Goal: Transaction & Acquisition: Purchase product/service

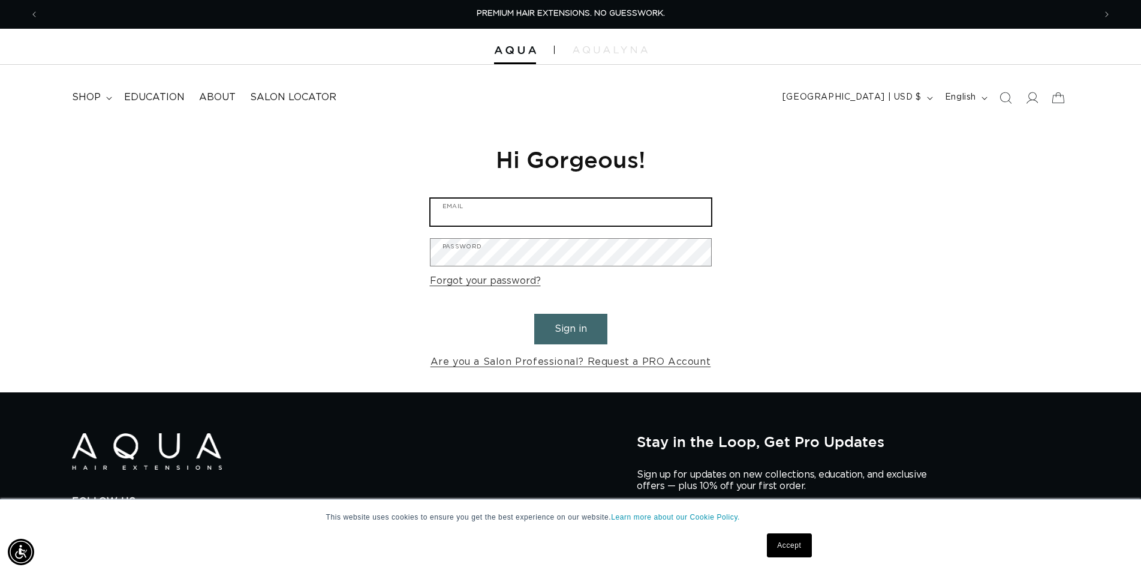
click at [491, 217] on input "Email" at bounding box center [571, 212] width 281 height 27
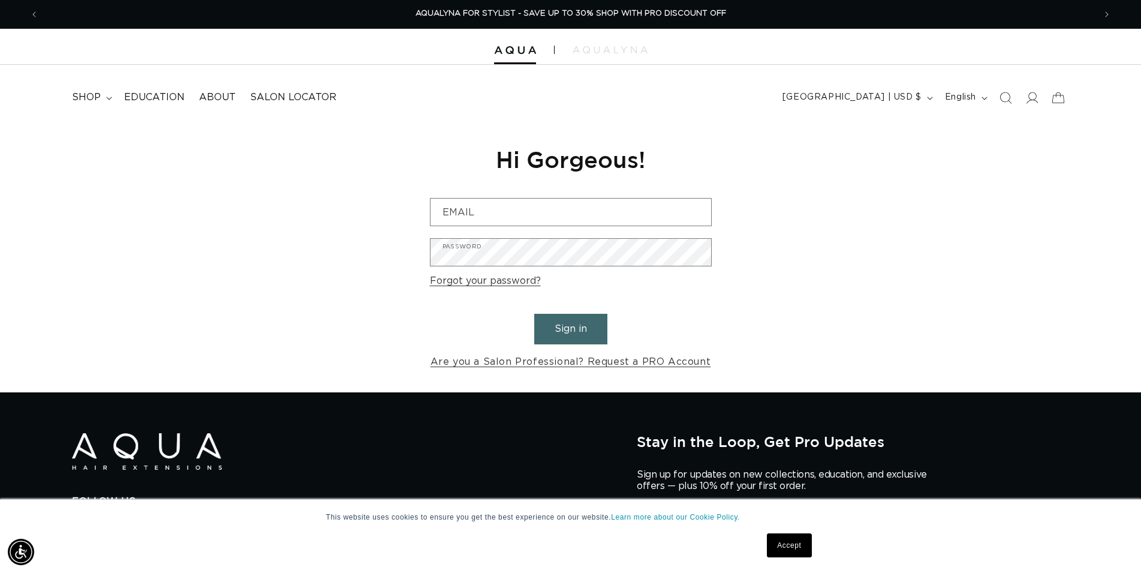
click at [392, 152] on div "Reset your password We will send you an email to reset your password Email Subm…" at bounding box center [570, 257] width 1141 height 269
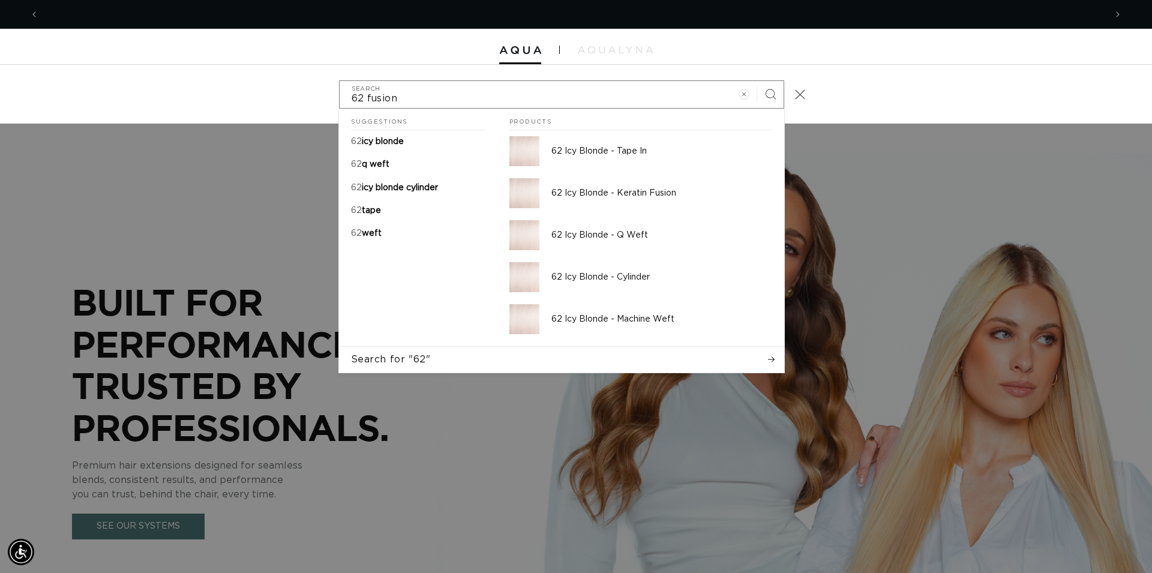
scroll to position [0, 1066]
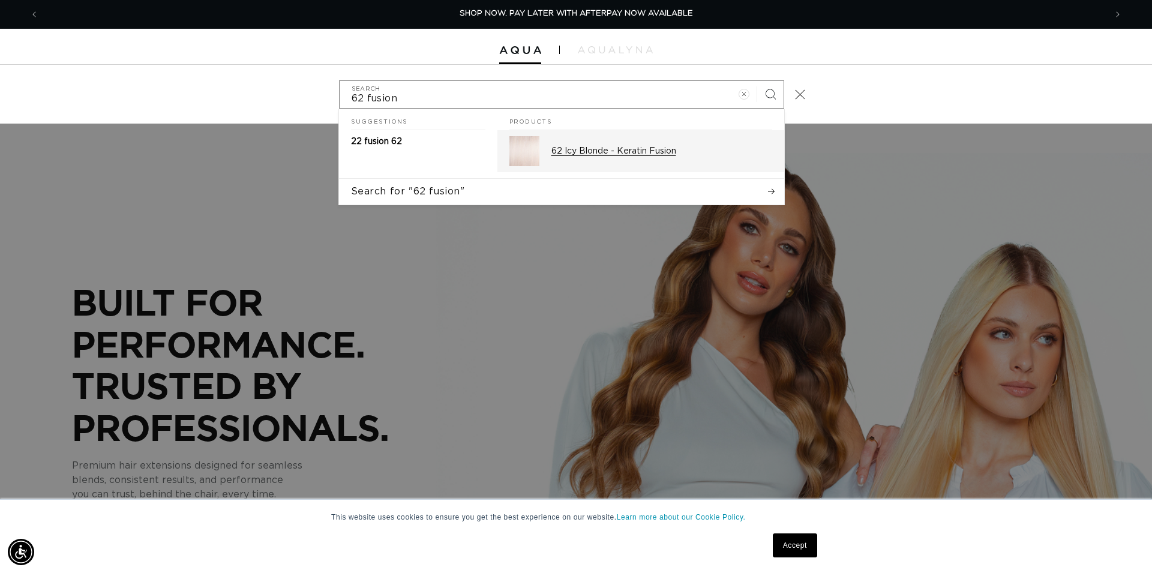
type input "62 fusion"
click at [596, 151] on p "62 Icy Blonde - Keratin Fusion" at bounding box center [661, 151] width 221 height 11
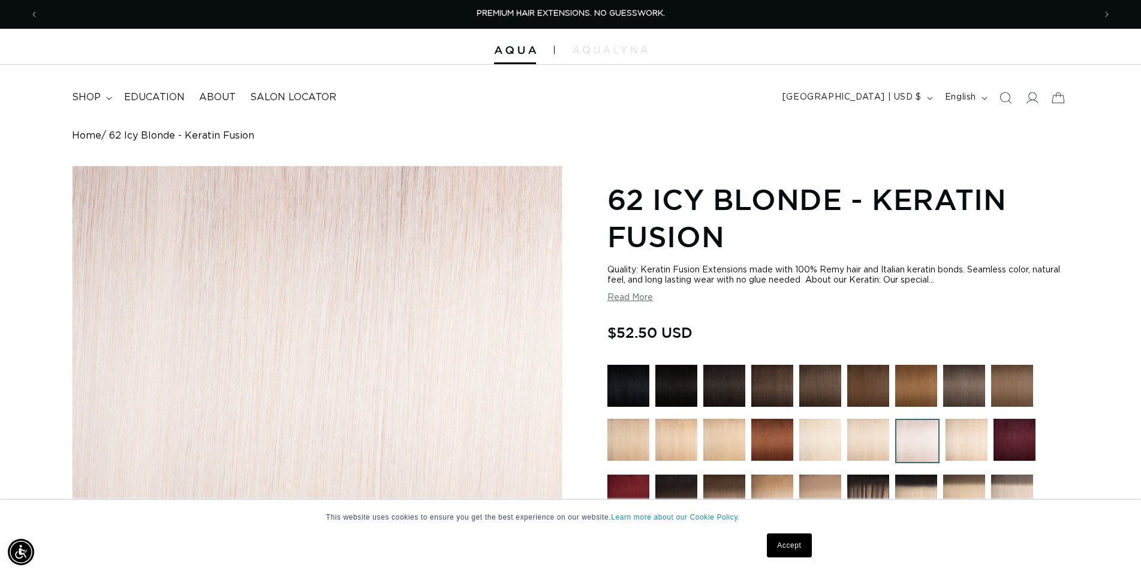
scroll to position [428, 0]
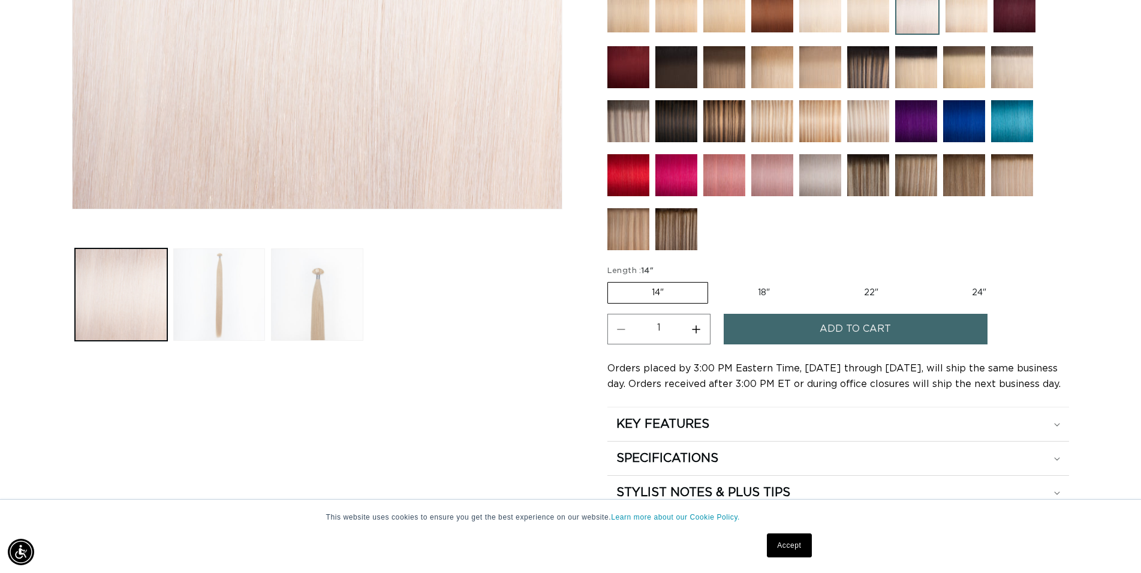
click at [762, 292] on label "18" Variant sold out or unavailable" at bounding box center [764, 292] width 100 height 20
click at [715, 280] on input "18" Variant sold out or unavailable" at bounding box center [714, 279] width 1 height 1
radio input "true"
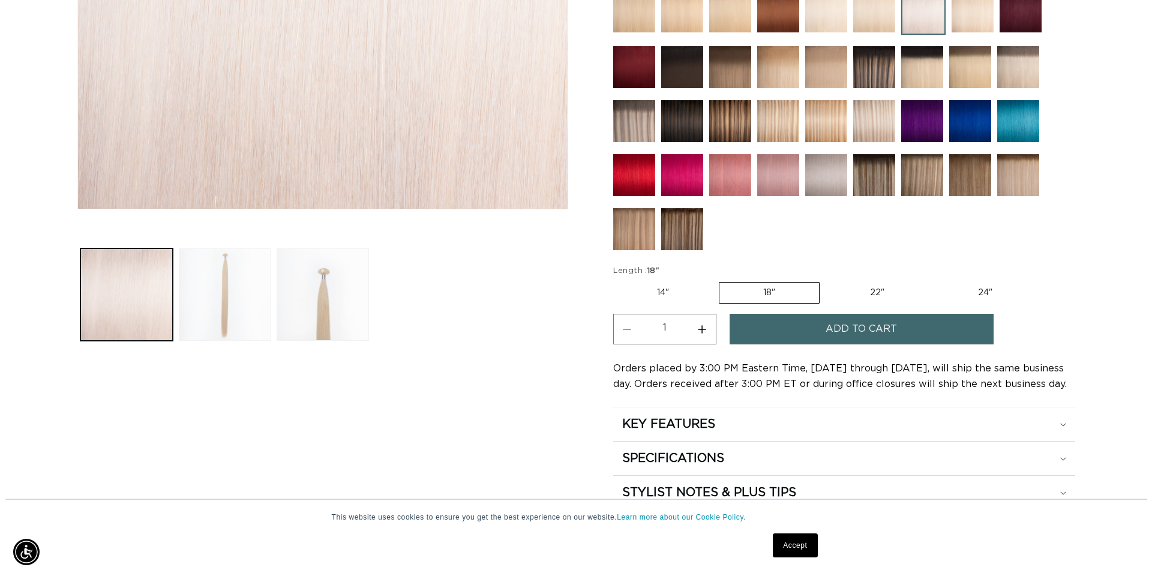
scroll to position [0, 1056]
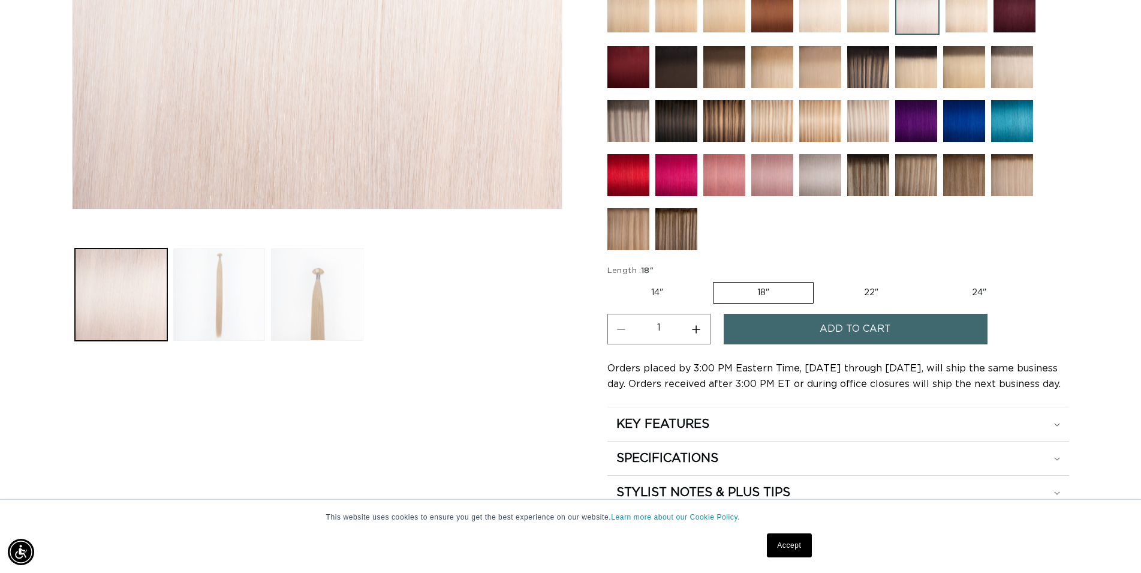
click at [829, 329] on span "Add to cart" at bounding box center [855, 329] width 71 height 31
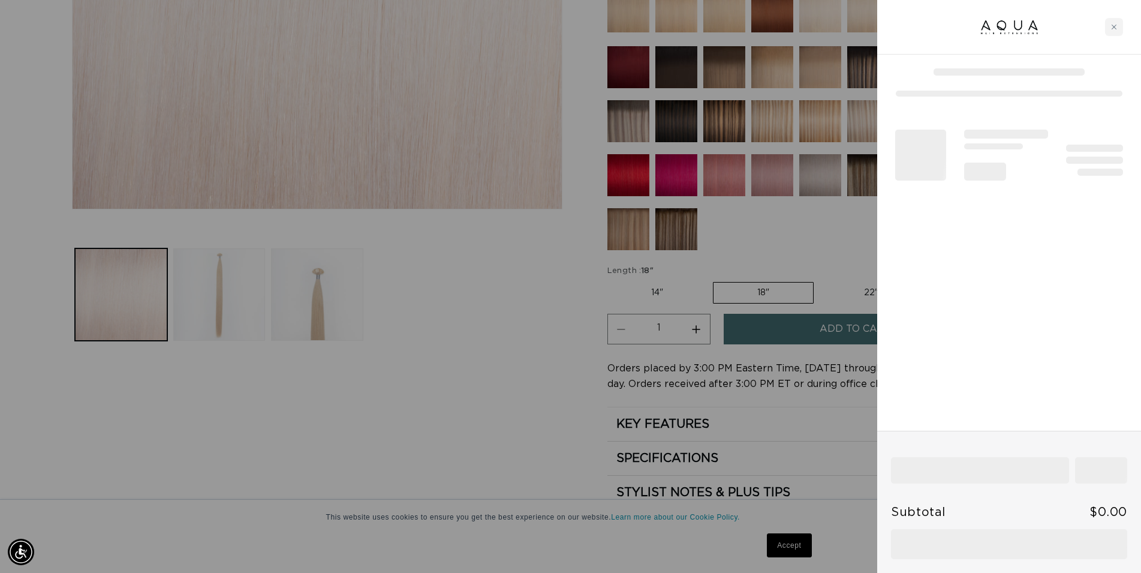
scroll to position [0, 1066]
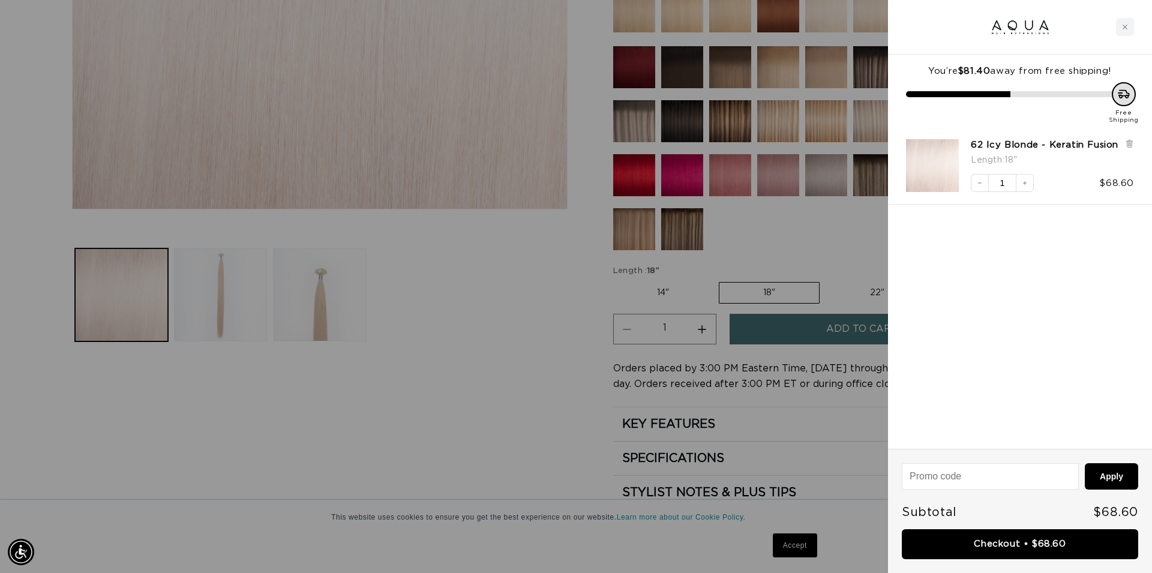
click at [552, 401] on div at bounding box center [576, 286] width 1152 height 573
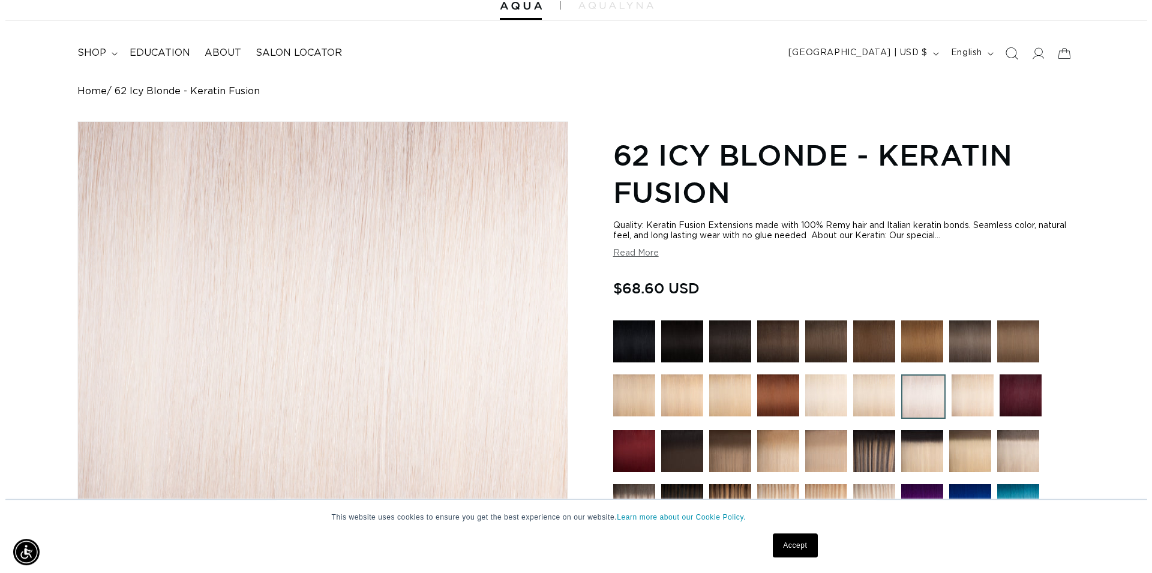
scroll to position [0, 0]
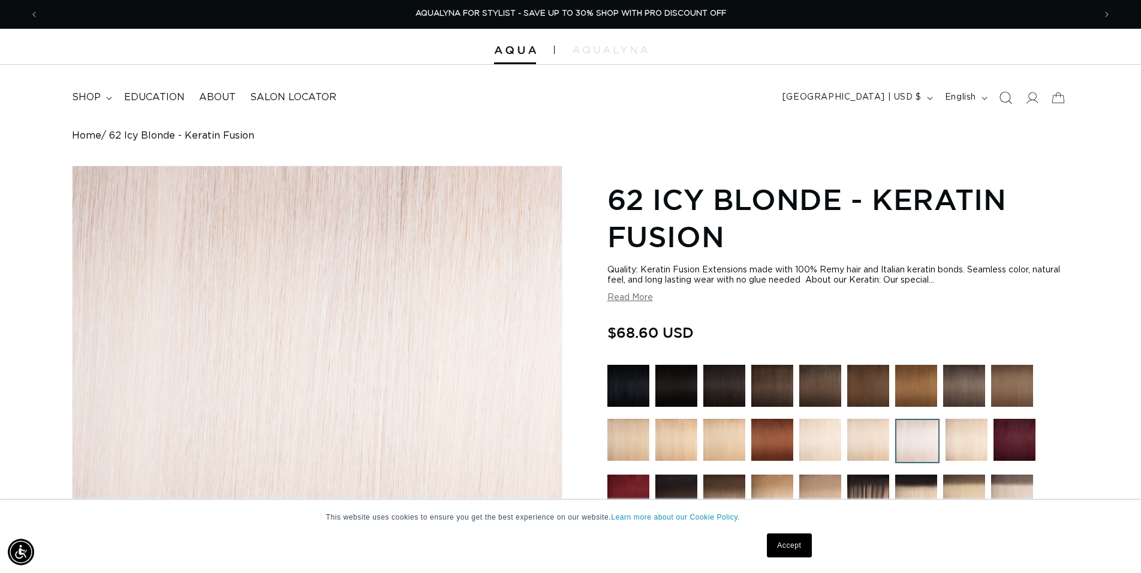
click at [1004, 94] on icon "Search" at bounding box center [1005, 97] width 13 height 13
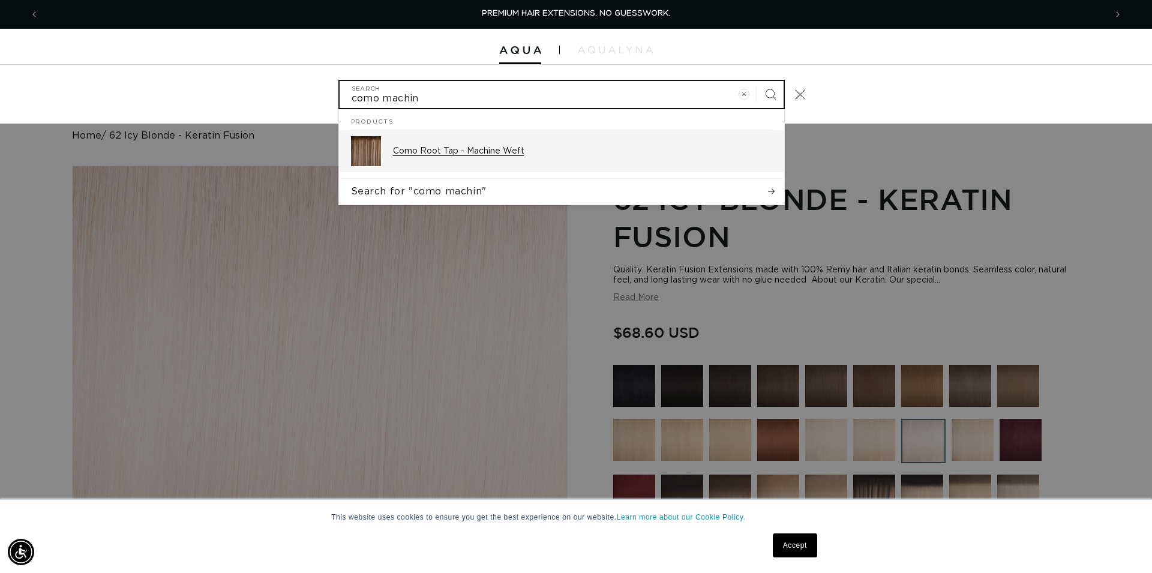
type input "como machin"
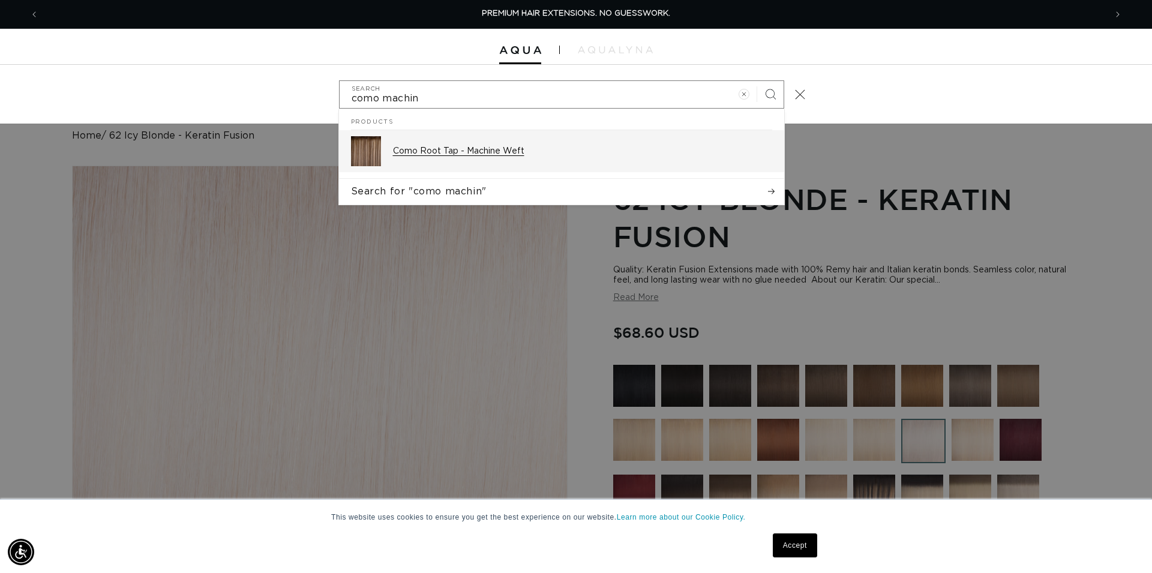
click at [533, 146] on p "Como Root Tap - Machine Weft" at bounding box center [582, 151] width 379 height 11
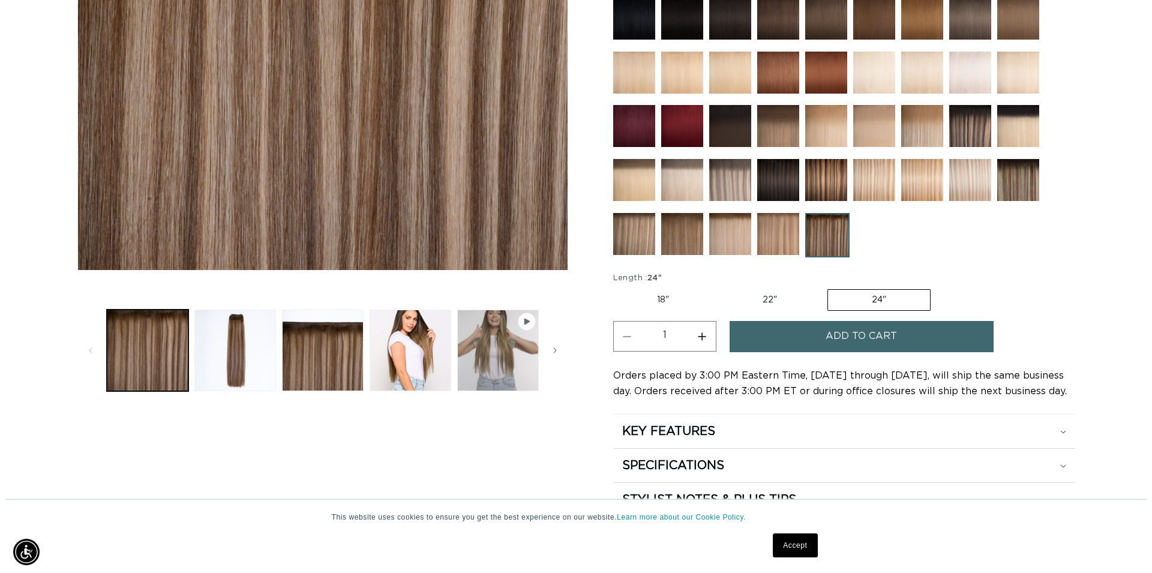
scroll to position [367, 0]
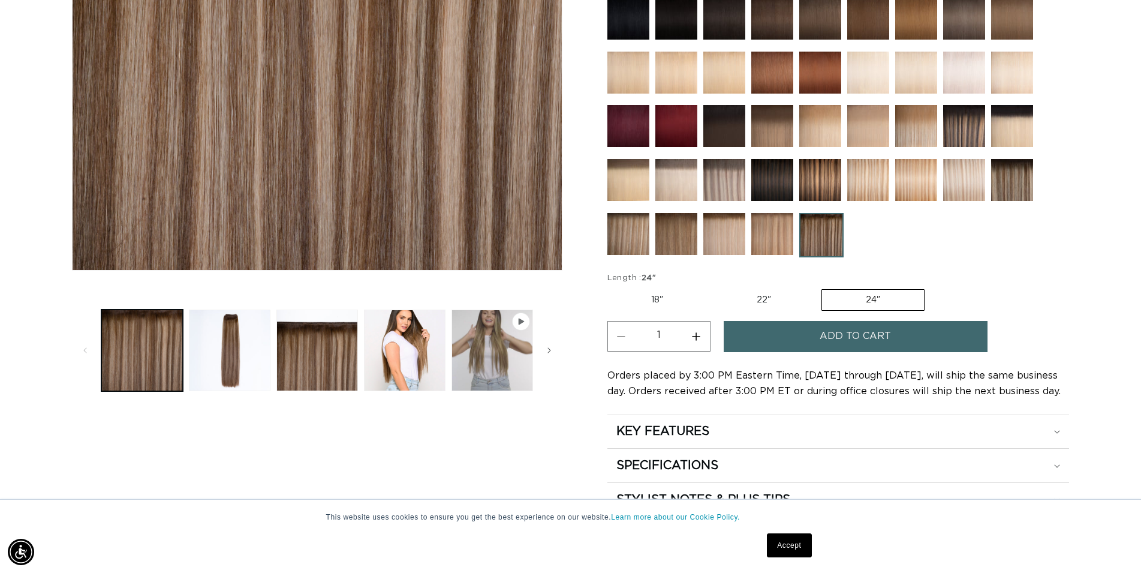
click at [880, 341] on span "Add to cart" at bounding box center [855, 336] width 71 height 31
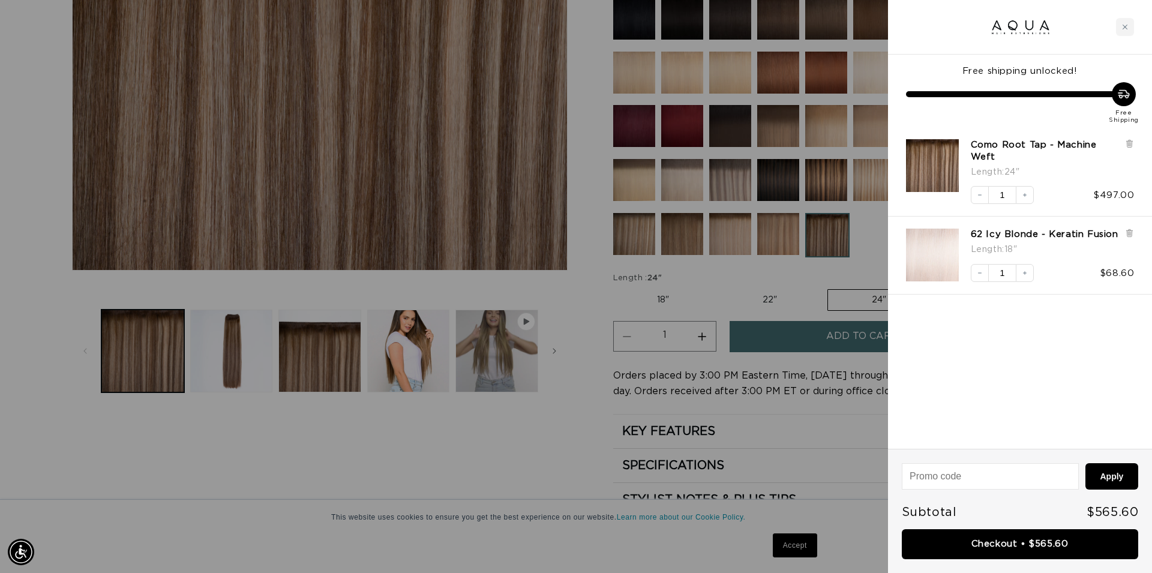
scroll to position [0, 1066]
click at [1027, 550] on link "Checkout • $565.60" at bounding box center [1019, 544] width 236 height 31
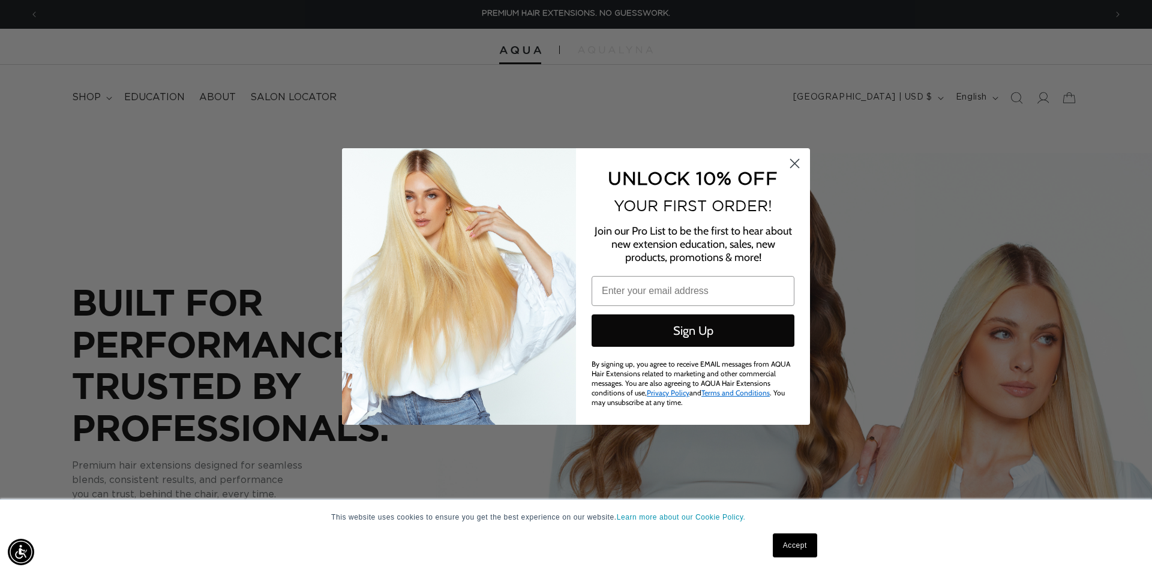
drag, startPoint x: 798, startPoint y: 163, endPoint x: 839, endPoint y: 152, distance: 42.2
click at [799, 163] on circle "Close dialog" at bounding box center [794, 164] width 20 height 20
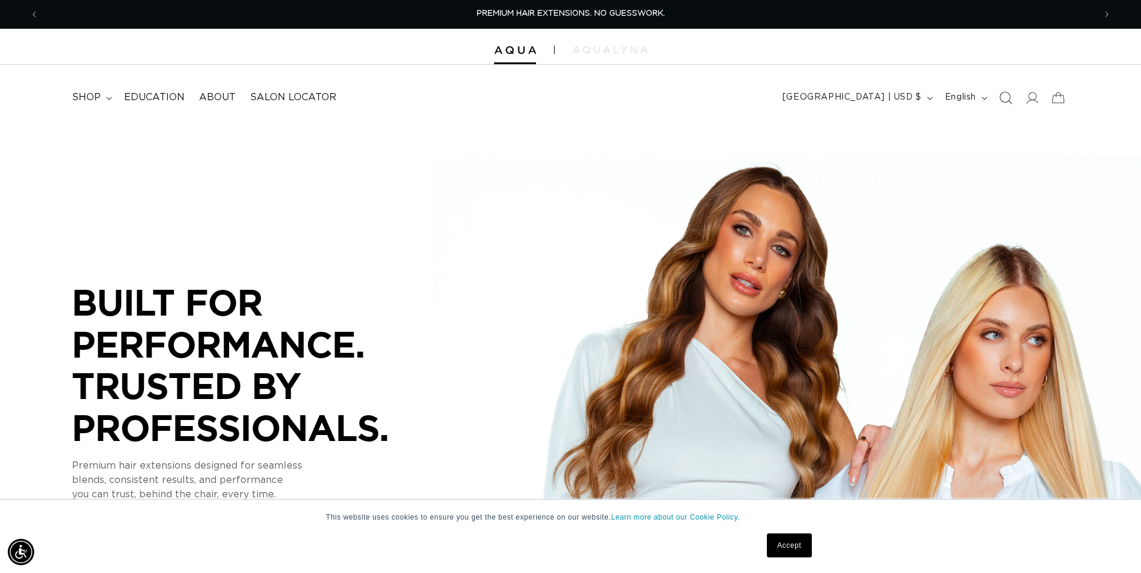
click at [1015, 101] on span "Search" at bounding box center [1006, 98] width 26 height 26
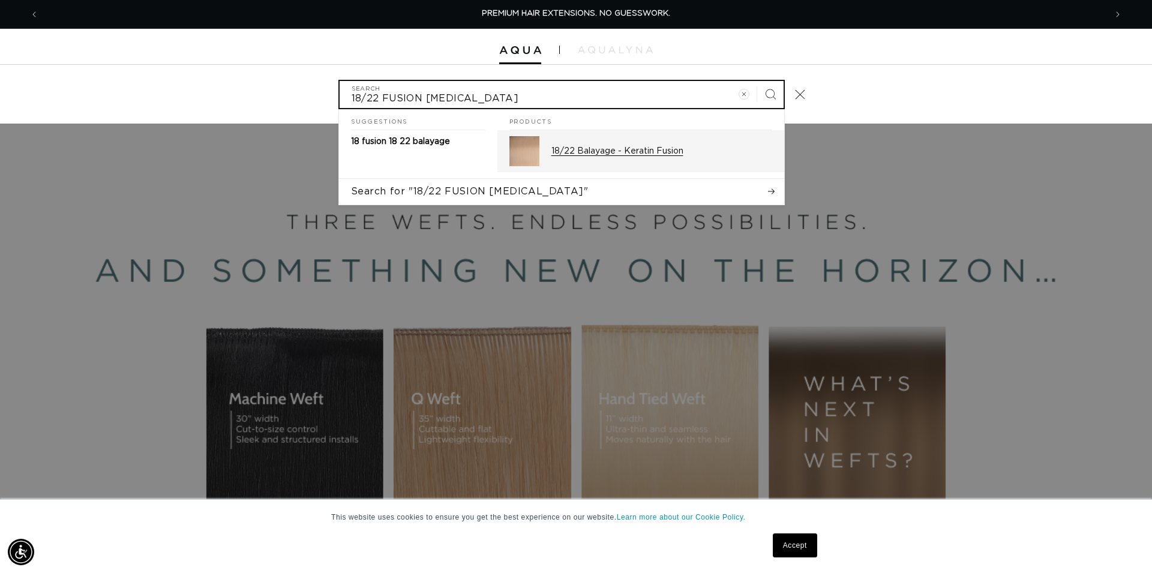
type input "18/22 FUSION BAL"
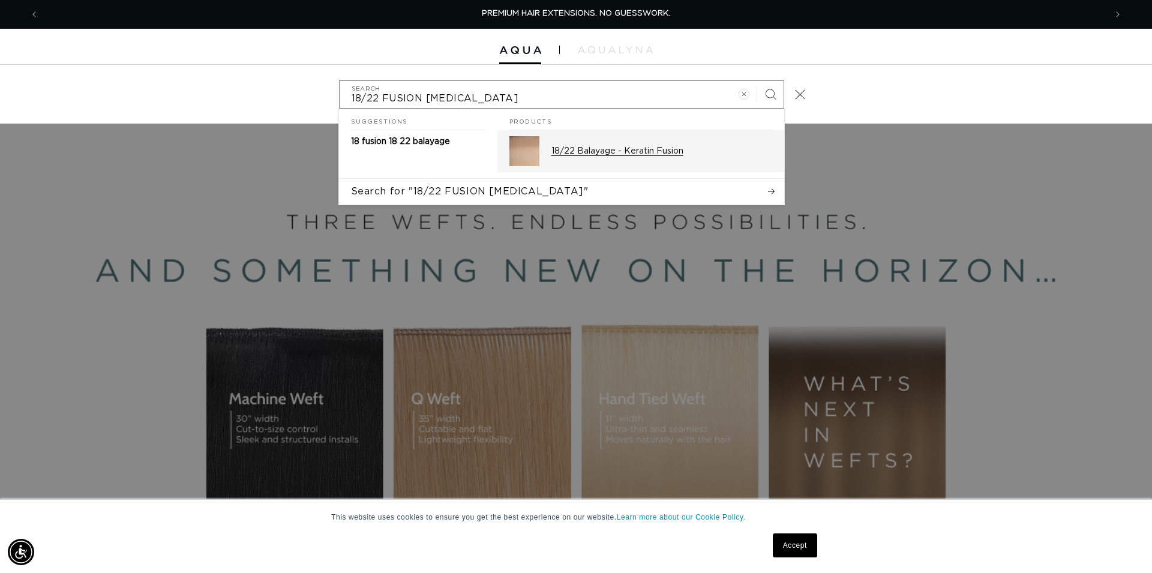
click at [662, 145] on div "18/22 Balayage - Keratin Fusion" at bounding box center [661, 151] width 221 height 30
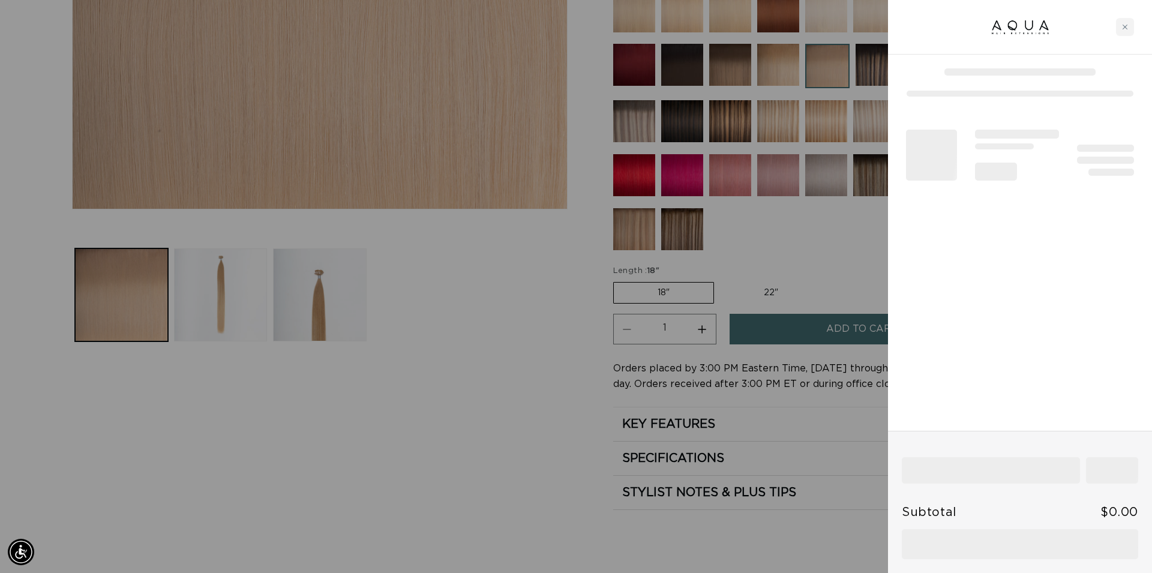
scroll to position [428, 0]
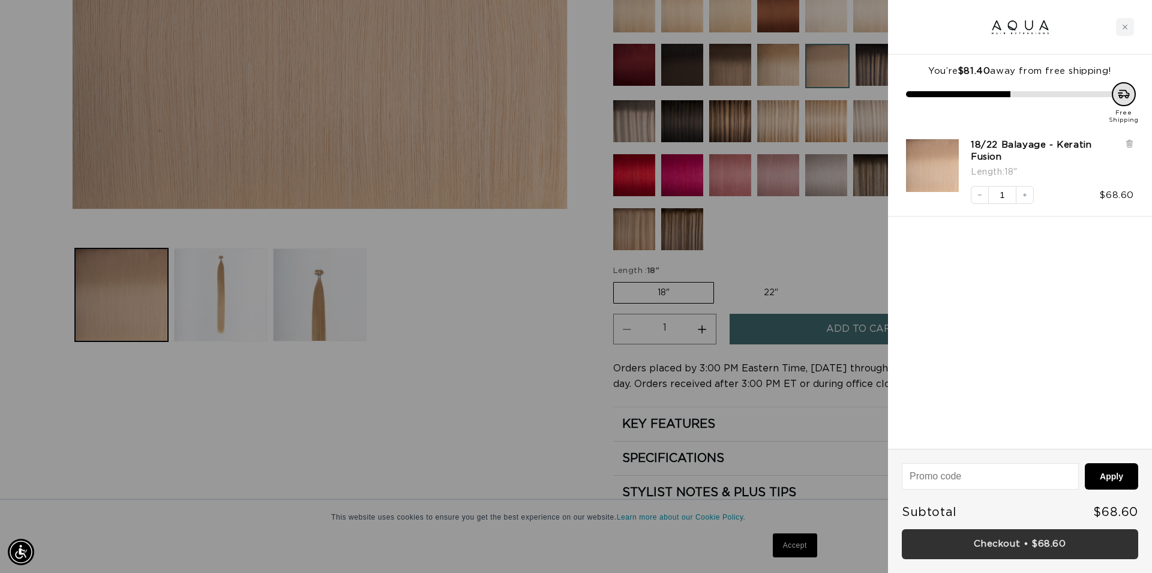
click at [1059, 545] on link "Checkout • $68.60" at bounding box center [1019, 544] width 236 height 31
